Goal: Go to known website: Go to known website

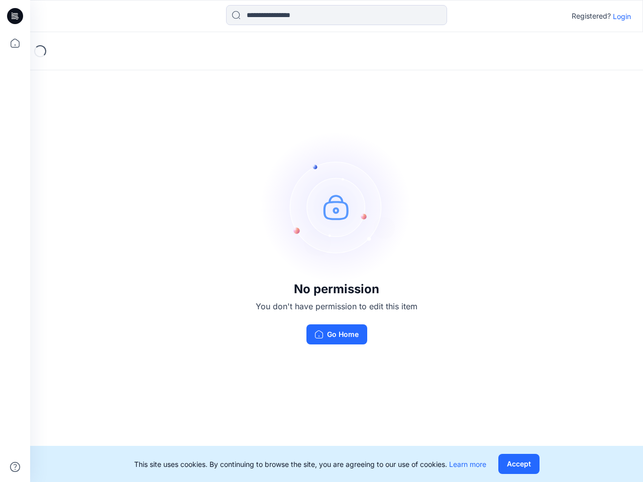
click at [321, 241] on img at bounding box center [336, 207] width 151 height 151
click at [16, 16] on icon at bounding box center [17, 16] width 4 height 1
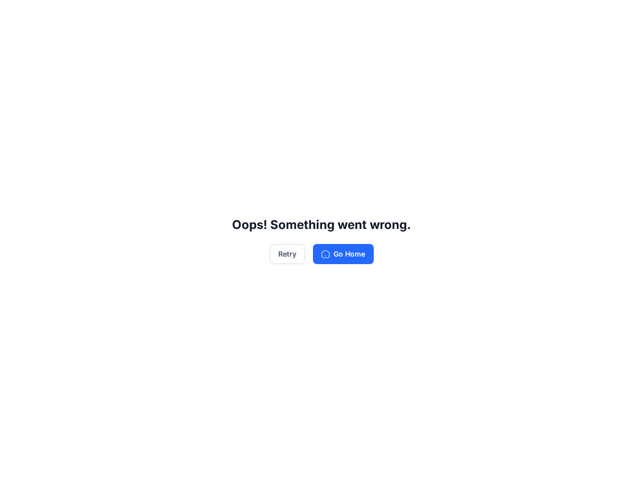
click at [15, 43] on div "Oops! Something went wrong. Retry Go Home" at bounding box center [321, 241] width 643 height 482
click at [15, 467] on div "Oops! Something went wrong. Retry Go Home" at bounding box center [321, 241] width 643 height 482
click at [336, 15] on div "Oops! Something went wrong. Retry Go Home" at bounding box center [321, 241] width 643 height 482
click at [622, 16] on div "Oops! Something went wrong. Retry Go Home" at bounding box center [321, 241] width 643 height 482
click at [518, 464] on div "Oops! Something went wrong. Retry Go Home" at bounding box center [321, 241] width 643 height 482
